Goal: Information Seeking & Learning: Learn about a topic

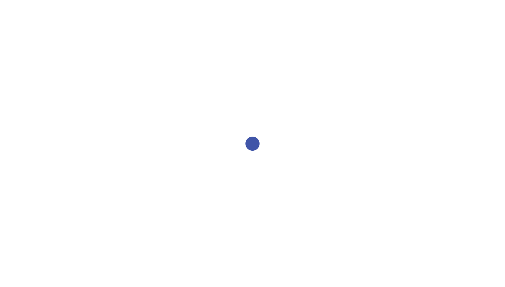
select select "2bed604d-1099-4043-b1bc-2365e8740244"
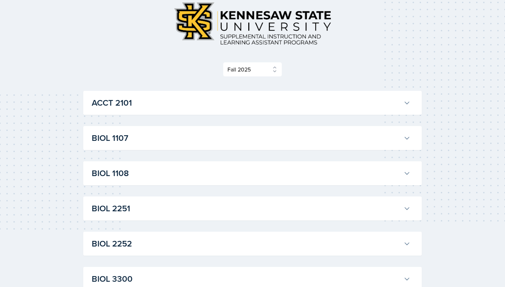
scroll to position [44, 0]
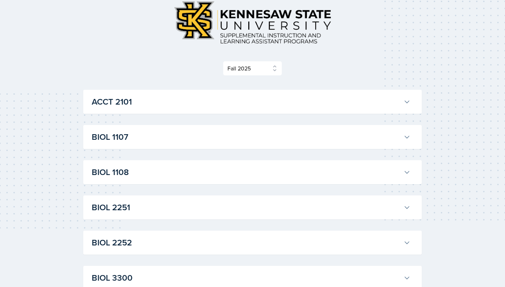
click at [322, 99] on h3 "ACCT 2101" at bounding box center [246, 102] width 309 height 13
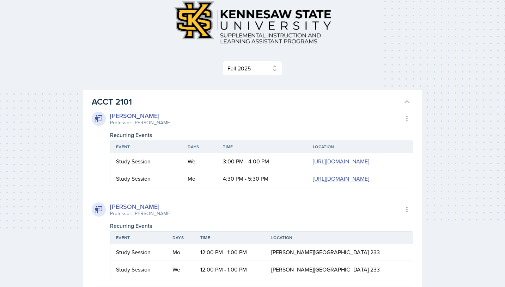
click at [321, 97] on h3 "ACCT 2101" at bounding box center [246, 102] width 309 height 13
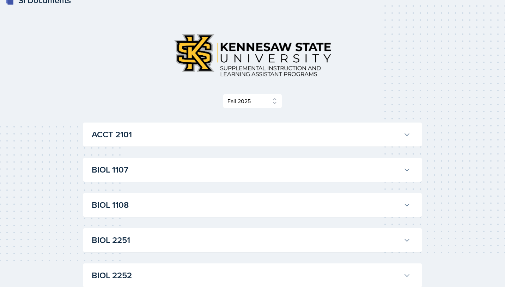
scroll to position [0, 0]
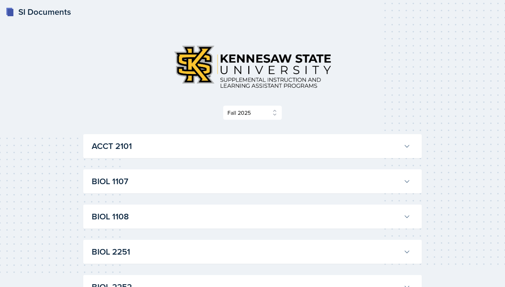
click at [260, 149] on h3 "ACCT 2101" at bounding box center [246, 146] width 309 height 13
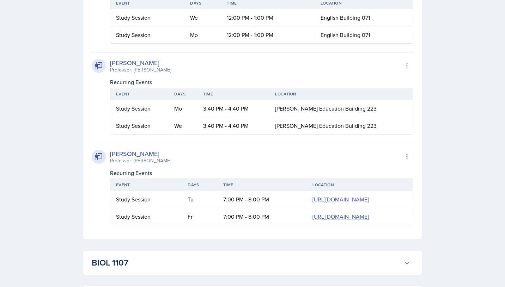
scroll to position [550, 0]
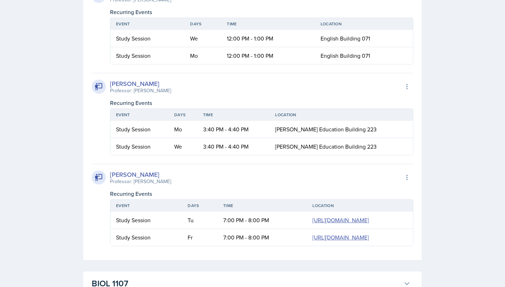
scroll to position [532, 0]
click at [95, 90] on icon at bounding box center [98, 86] width 7 height 7
click at [124, 88] on div "[PERSON_NAME]" at bounding box center [140, 84] width 61 height 10
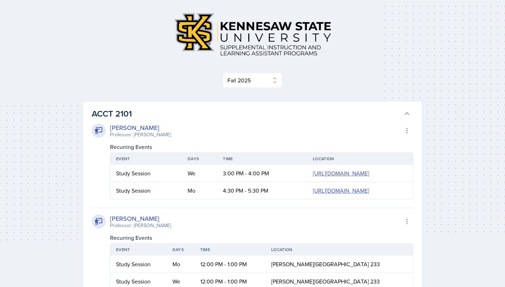
scroll to position [33, 0]
click at [272, 80] on select "Select Semester Fall 2025 Summer 2025 Spring 2025 Fall 2024 Summer 2024 Spring …" at bounding box center [252, 80] width 59 height 15
click at [223, 73] on select "Select Semester Fall 2025 Summer 2025 Spring 2025 Fall 2024 Summer 2024 Spring …" at bounding box center [252, 80] width 59 height 15
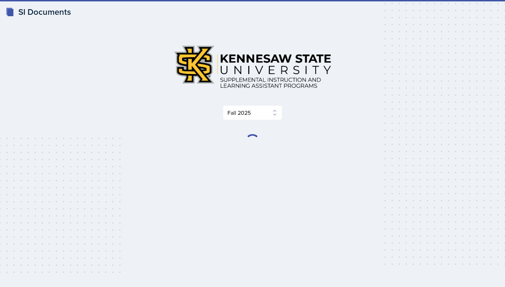
select select "2bed604d-1099-4043-b1bc-2365e8740244"
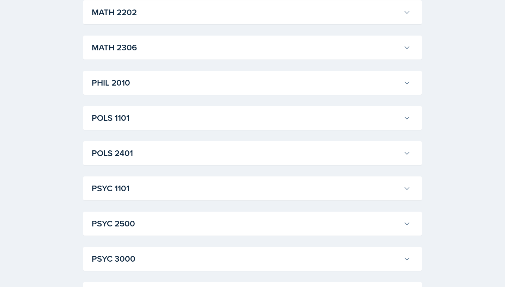
scroll to position [842, 0]
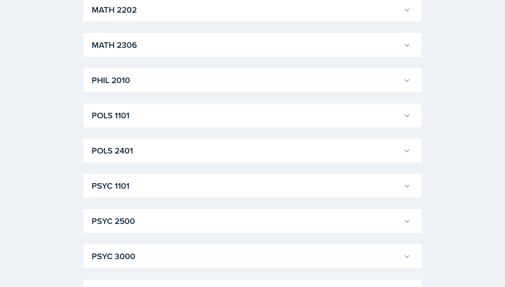
click at [396, 83] on h3 "PHIL 2010" at bounding box center [246, 80] width 309 height 13
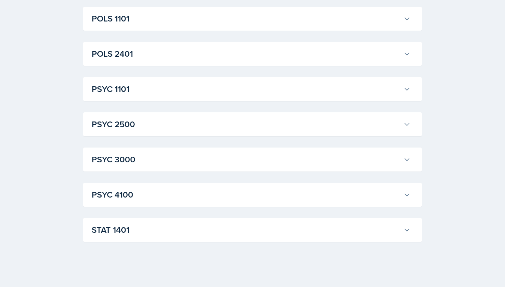
scroll to position [1077, 0]
click at [248, 230] on h3 "STAT 1401" at bounding box center [246, 230] width 309 height 13
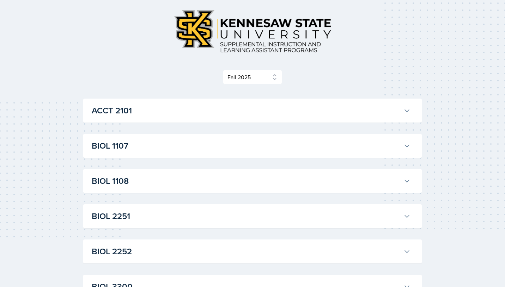
scroll to position [0, 0]
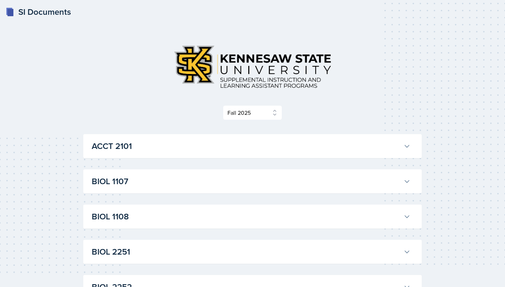
click at [328, 150] on h3 "ACCT 2101" at bounding box center [246, 146] width 309 height 13
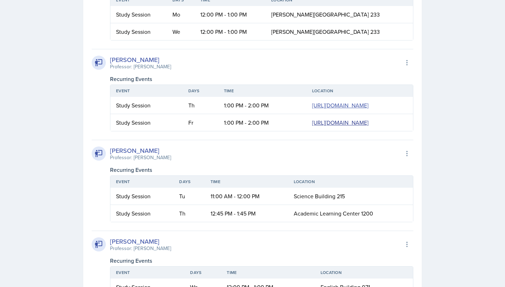
scroll to position [285, 0]
